Goal: Transaction & Acquisition: Purchase product/service

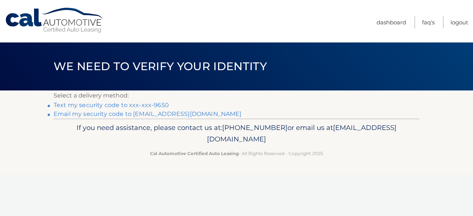
click at [84, 105] on link "Text my security code to xxx-xxx-9650" at bounding box center [111, 105] width 115 height 7
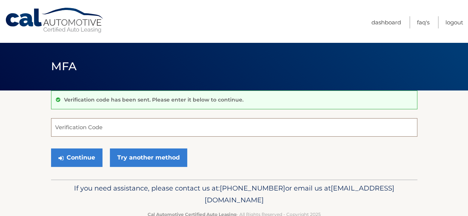
click at [96, 127] on input "Verification Code" at bounding box center [234, 127] width 366 height 18
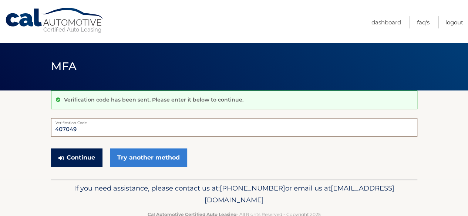
type input "407049"
click at [84, 156] on button "Continue" at bounding box center [76, 158] width 51 height 18
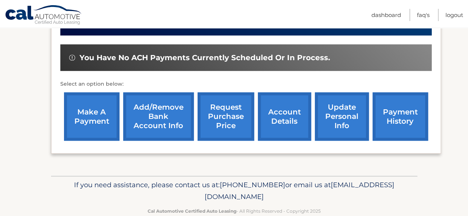
scroll to position [222, 0]
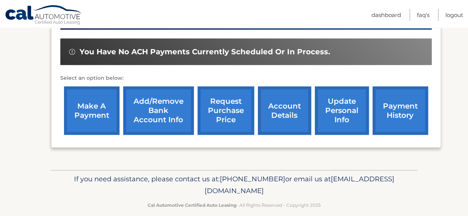
click at [98, 121] on link "make a payment" at bounding box center [91, 110] width 55 height 48
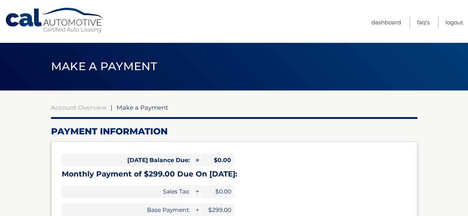
select select "MDA4YmIyYmEtM2Y4MS00YjUwLTliODgtNGEyMzNlZGYyOGNh"
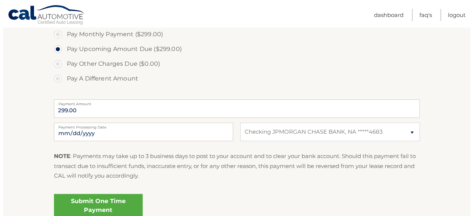
scroll to position [259, 0]
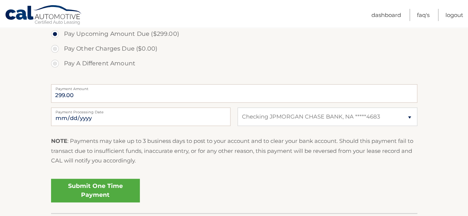
click at [115, 190] on link "Submit One Time Payment" at bounding box center [95, 191] width 89 height 24
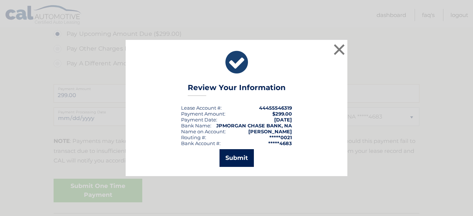
click at [236, 156] on button "Submit" at bounding box center [237, 158] width 34 height 18
